Goal: Communication & Community: Answer question/provide support

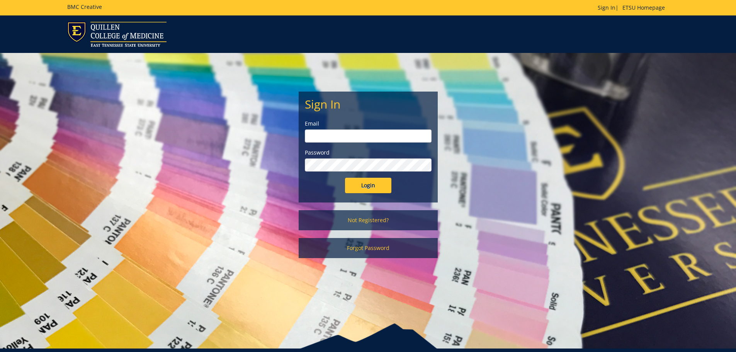
type input "[PERSON_NAME][EMAIL_ADDRESS][DOMAIN_NAME]"
drag, startPoint x: 371, startPoint y: 184, endPoint x: 366, endPoint y: 177, distance: 9.3
click at [371, 184] on input "Login" at bounding box center [368, 185] width 46 height 15
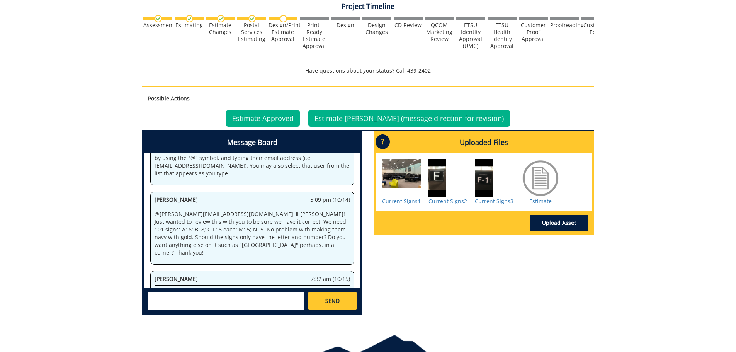
scroll to position [62, 0]
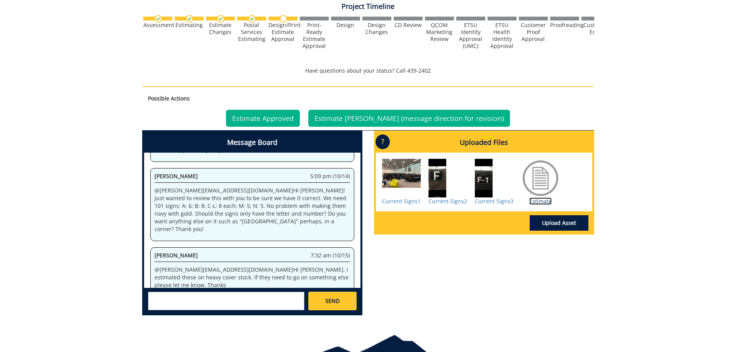
click at [541, 199] on link "Estimate" at bounding box center [540, 200] width 22 height 7
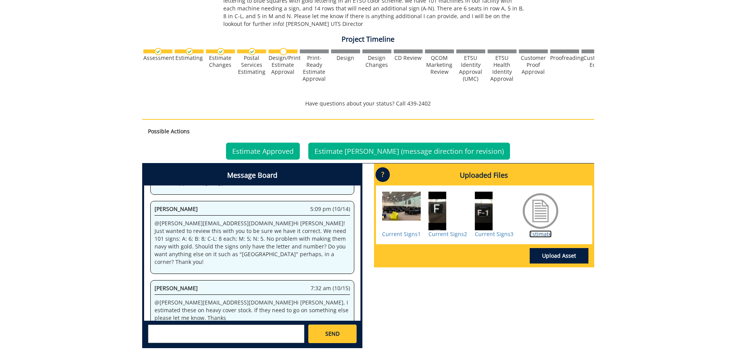
scroll to position [199, 0]
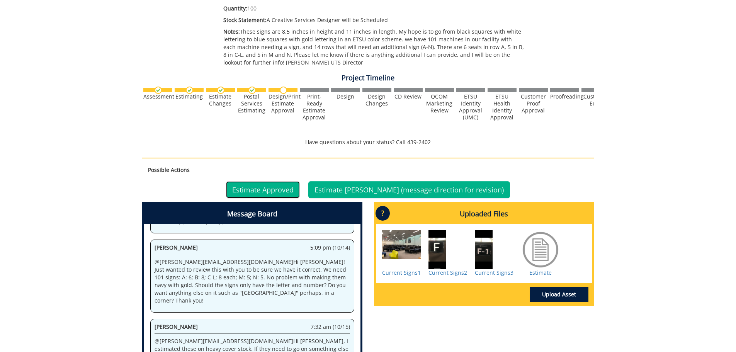
click at [283, 184] on link "Estimate Approved" at bounding box center [263, 189] width 74 height 17
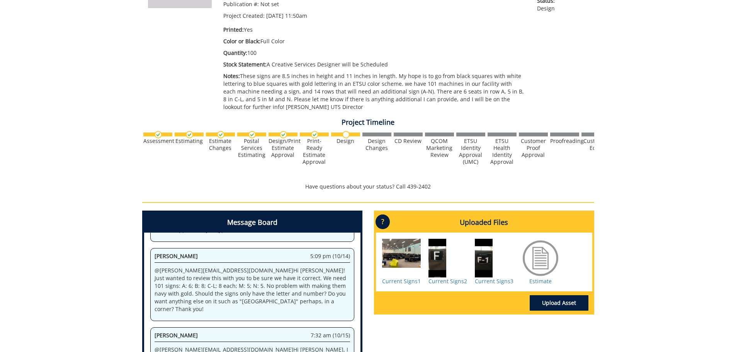
scroll to position [270, 0]
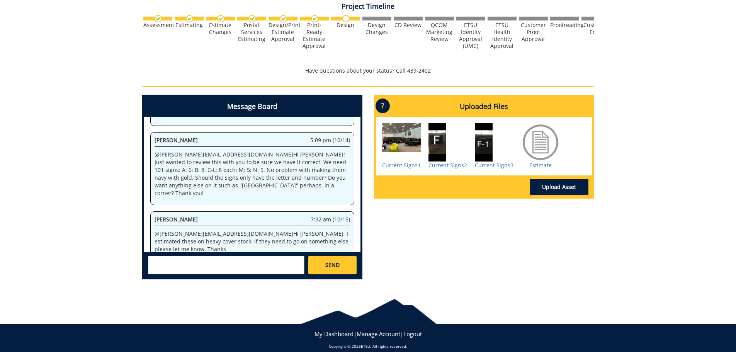
click at [161, 259] on textarea at bounding box center [226, 265] width 156 height 19
type textarea "f"
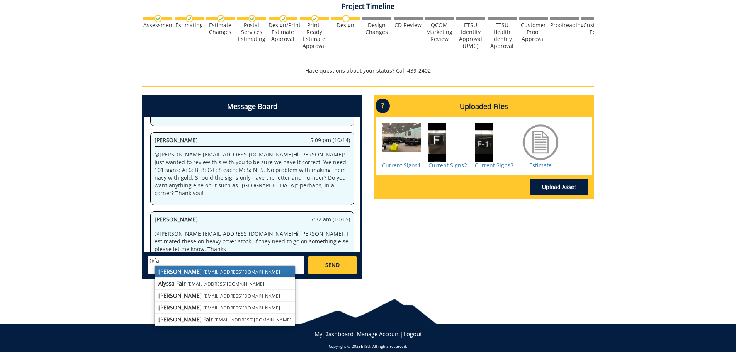
click at [167, 273] on strong "[PERSON_NAME]" at bounding box center [179, 271] width 43 height 7
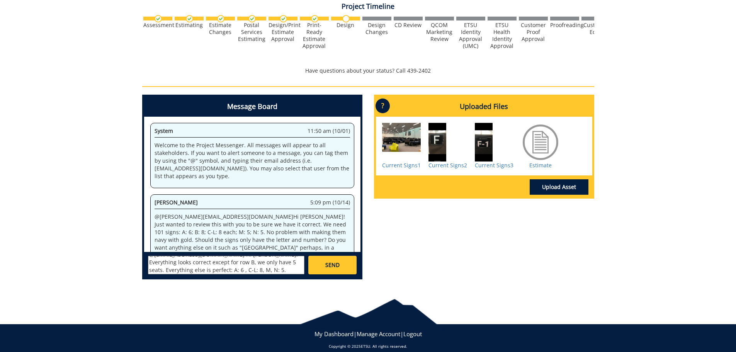
scroll to position [62, 0]
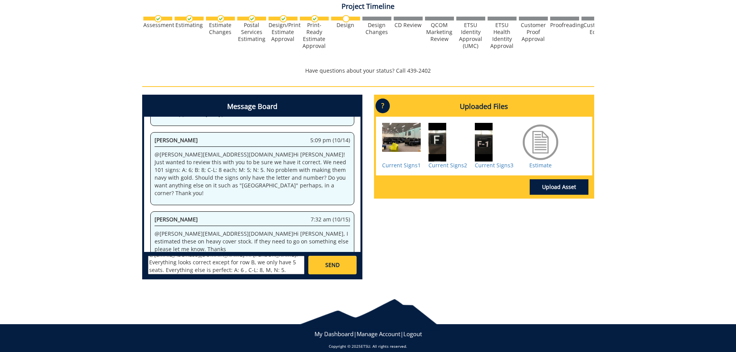
click at [440, 141] on div at bounding box center [447, 142] width 39 height 39
click at [488, 139] on div at bounding box center [494, 142] width 39 height 39
click at [484, 143] on div at bounding box center [494, 142] width 39 height 39
click at [449, 166] on link "Current Signs2" at bounding box center [447, 164] width 39 height 7
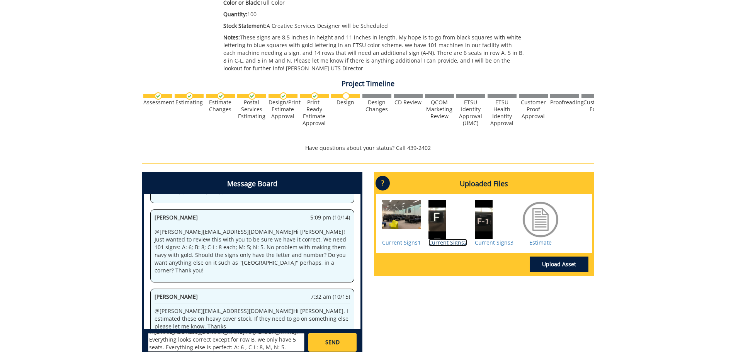
scroll to position [270, 0]
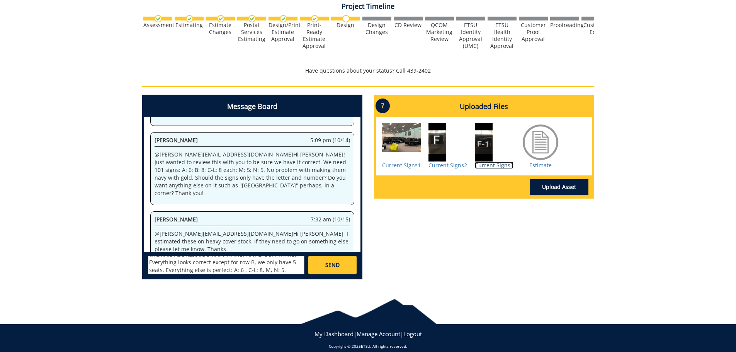
click at [482, 163] on link "Current Signs3" at bounding box center [494, 164] width 39 height 7
click at [208, 268] on textarea "@[EMAIL_ADDRESS][DOMAIN_NAME] Hi [PERSON_NAME]! Everything looks correct except…" at bounding box center [226, 265] width 156 height 19
click at [486, 141] on div at bounding box center [494, 142] width 39 height 39
click at [484, 143] on div at bounding box center [494, 142] width 39 height 39
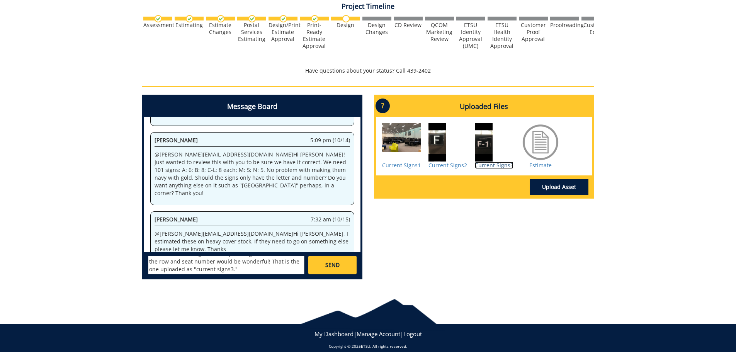
click at [483, 168] on link "Current Signs3" at bounding box center [494, 164] width 39 height 7
click at [187, 261] on textarea "@[EMAIL_ADDRESS][DOMAIN_NAME] Hi [PERSON_NAME]! Everything looks correct except…" at bounding box center [226, 265] width 156 height 19
click at [179, 269] on textarea "@[EMAIL_ADDRESS][DOMAIN_NAME] Hi [PERSON_NAME]! Everything looks correct except…" at bounding box center [226, 265] width 156 height 19
click at [198, 268] on textarea "@[EMAIL_ADDRESS][DOMAIN_NAME] Hi [PERSON_NAME]! Everything looks correct except…" at bounding box center [226, 265] width 156 height 19
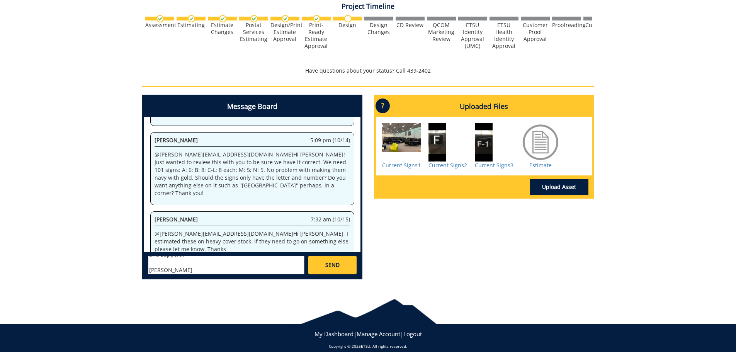
scroll to position [0, 0]
type textarea "@[EMAIL_ADDRESS][DOMAIN_NAME] Hi [PERSON_NAME]! Everything looks correct except…"
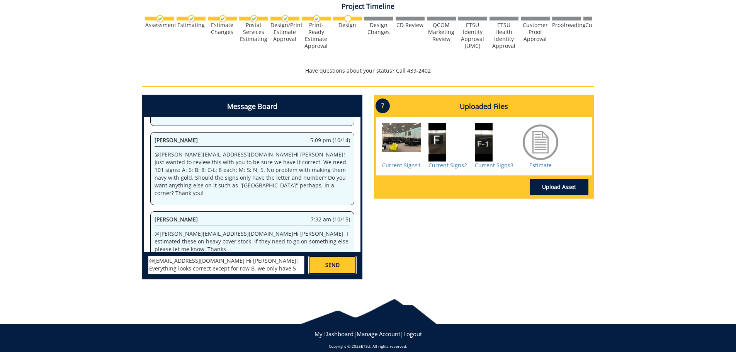
click at [328, 263] on span "SEND" at bounding box center [332, 265] width 14 height 8
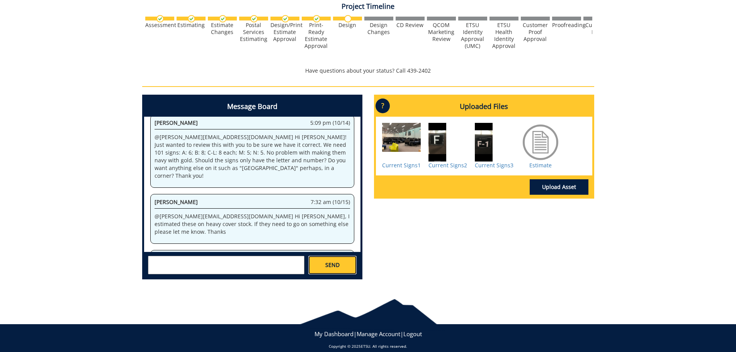
scroll to position [3887, 0]
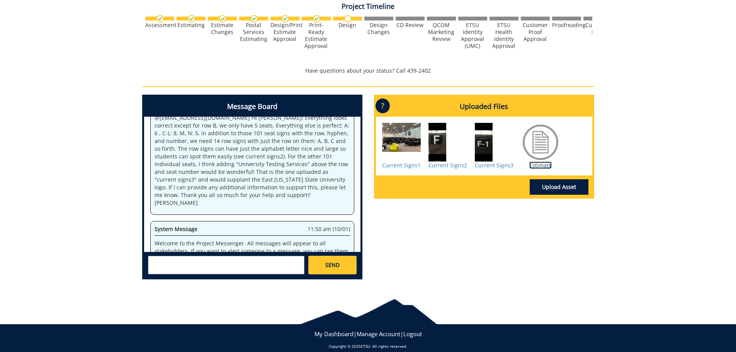
click at [538, 163] on link "Estimate" at bounding box center [540, 164] width 22 height 7
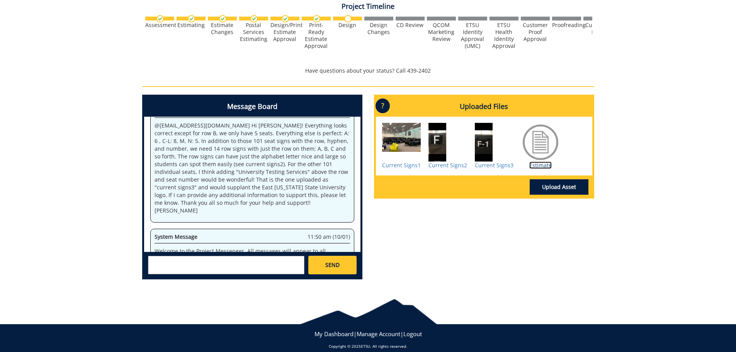
scroll to position [13153, 0]
